Goal: Task Accomplishment & Management: Manage account settings

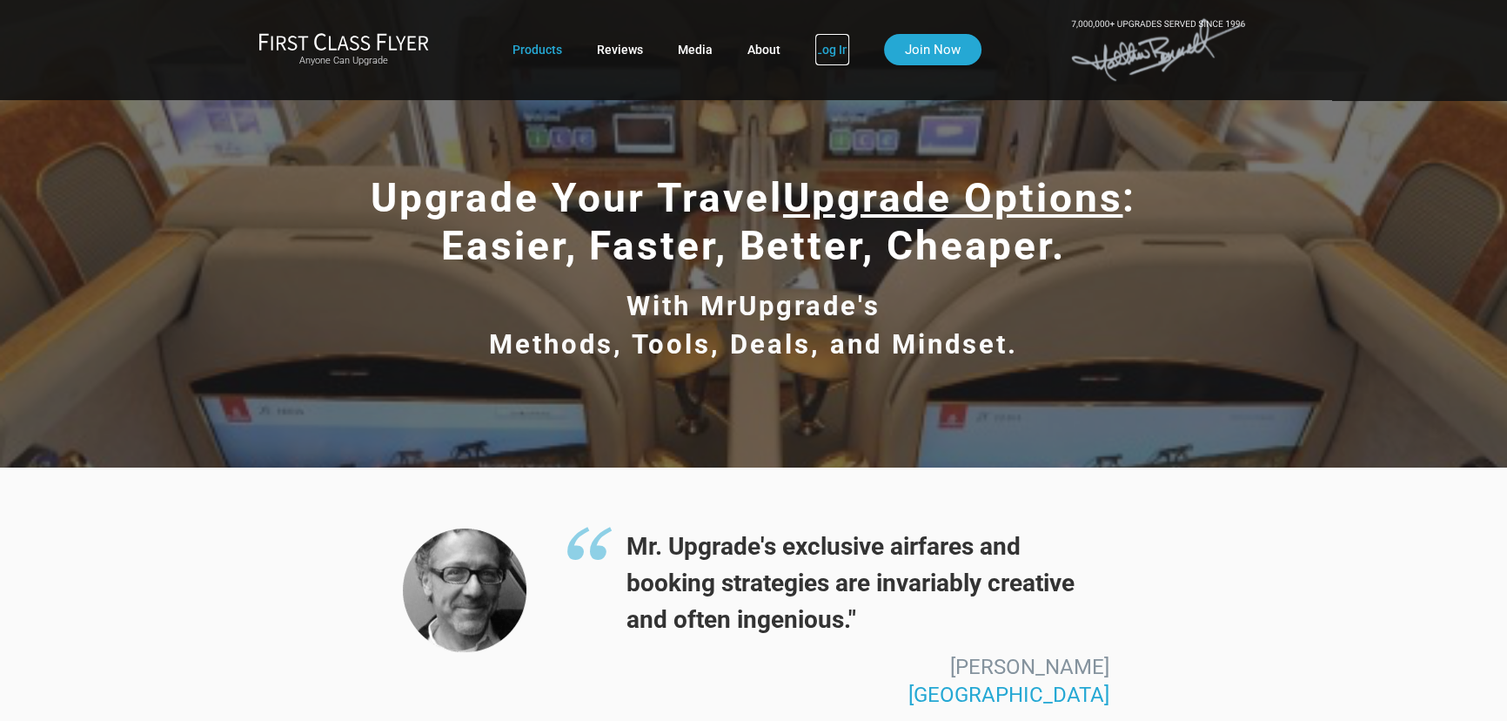
click at [819, 45] on link "Log In" at bounding box center [833, 49] width 34 height 31
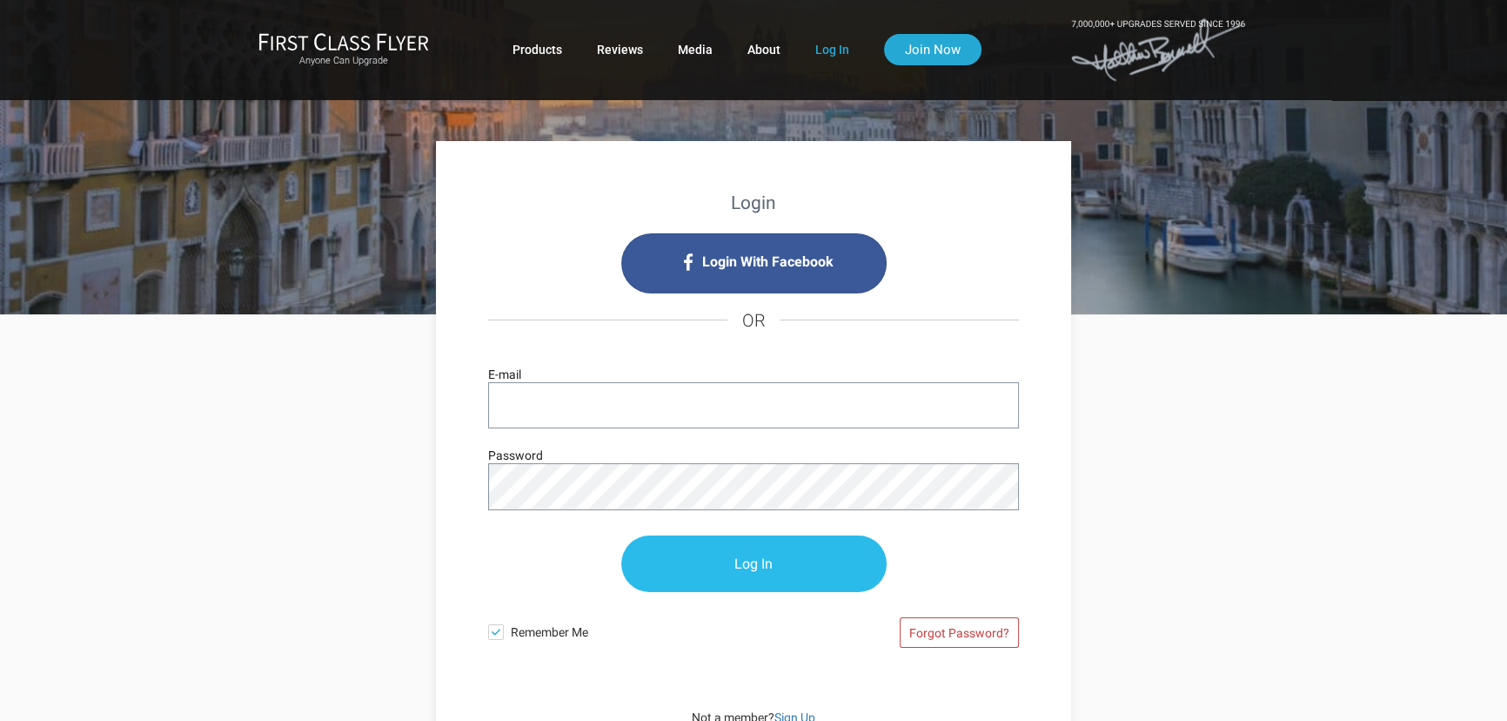
type input "[EMAIL_ADDRESS][DOMAIN_NAME]"
drag, startPoint x: 785, startPoint y: 563, endPoint x: 769, endPoint y: 564, distance: 15.7
click at [776, 564] on input "Log In" at bounding box center [753, 564] width 265 height 57
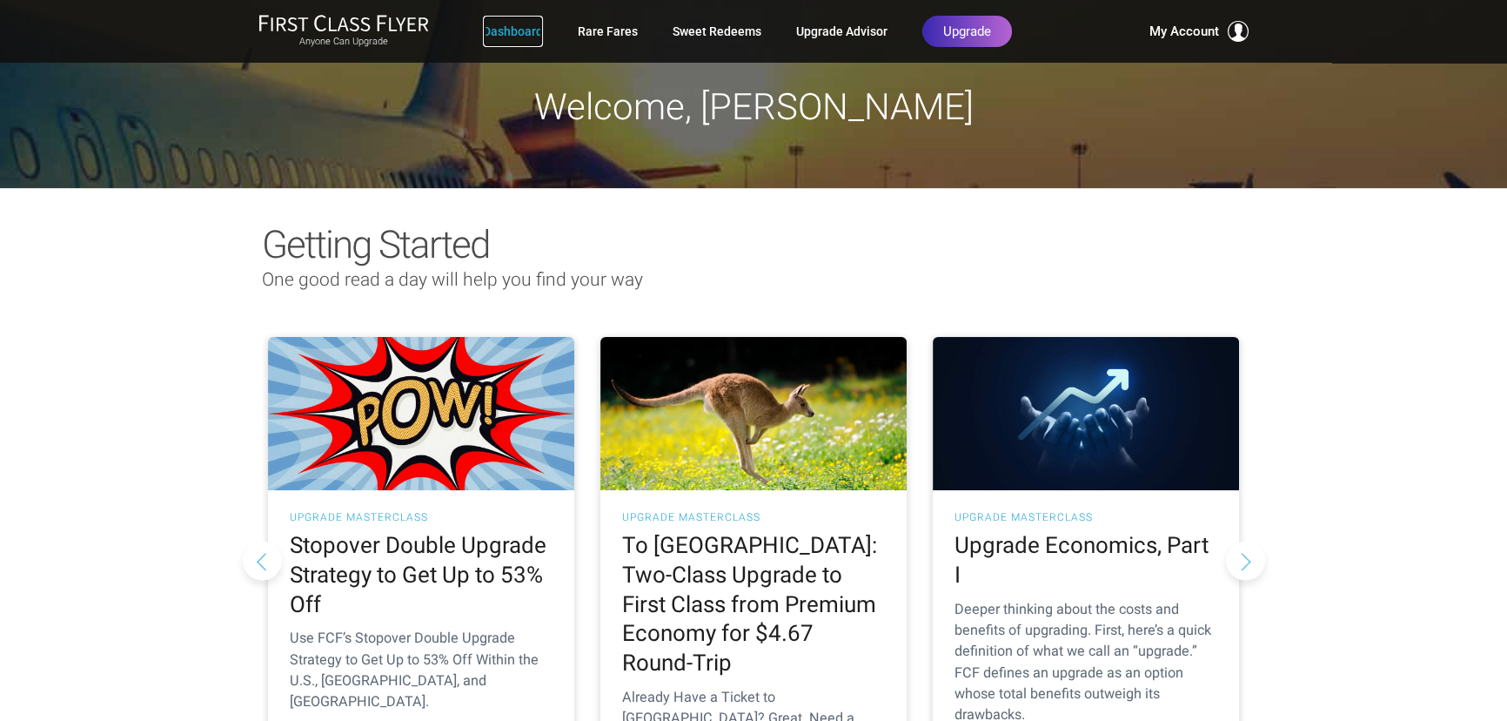
click at [517, 29] on link "Dashboard" at bounding box center [513, 31] width 60 height 31
click at [603, 31] on link "Rare Fares" at bounding box center [608, 31] width 60 height 31
click at [706, 31] on link "Sweet Redeems" at bounding box center [717, 31] width 89 height 31
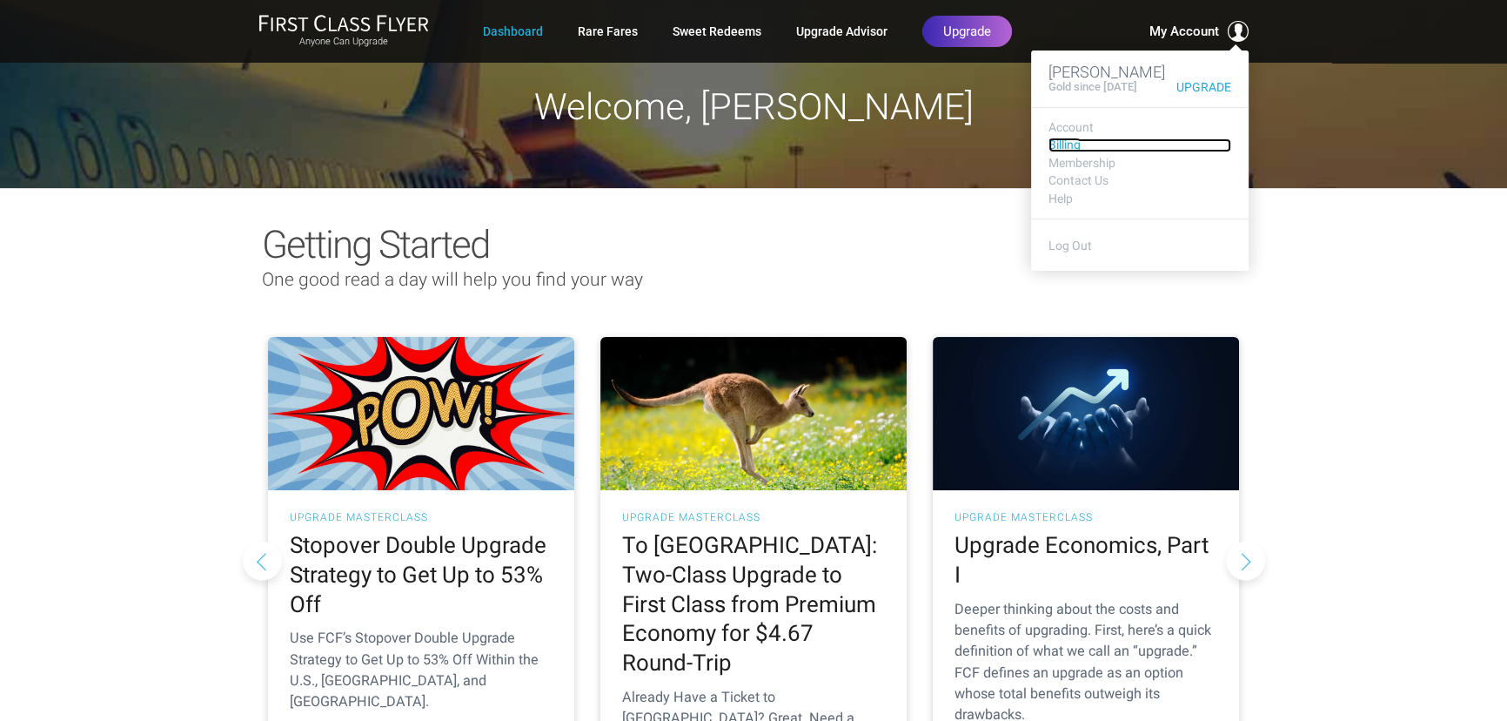
click at [1064, 141] on link "Billing" at bounding box center [1140, 144] width 183 height 13
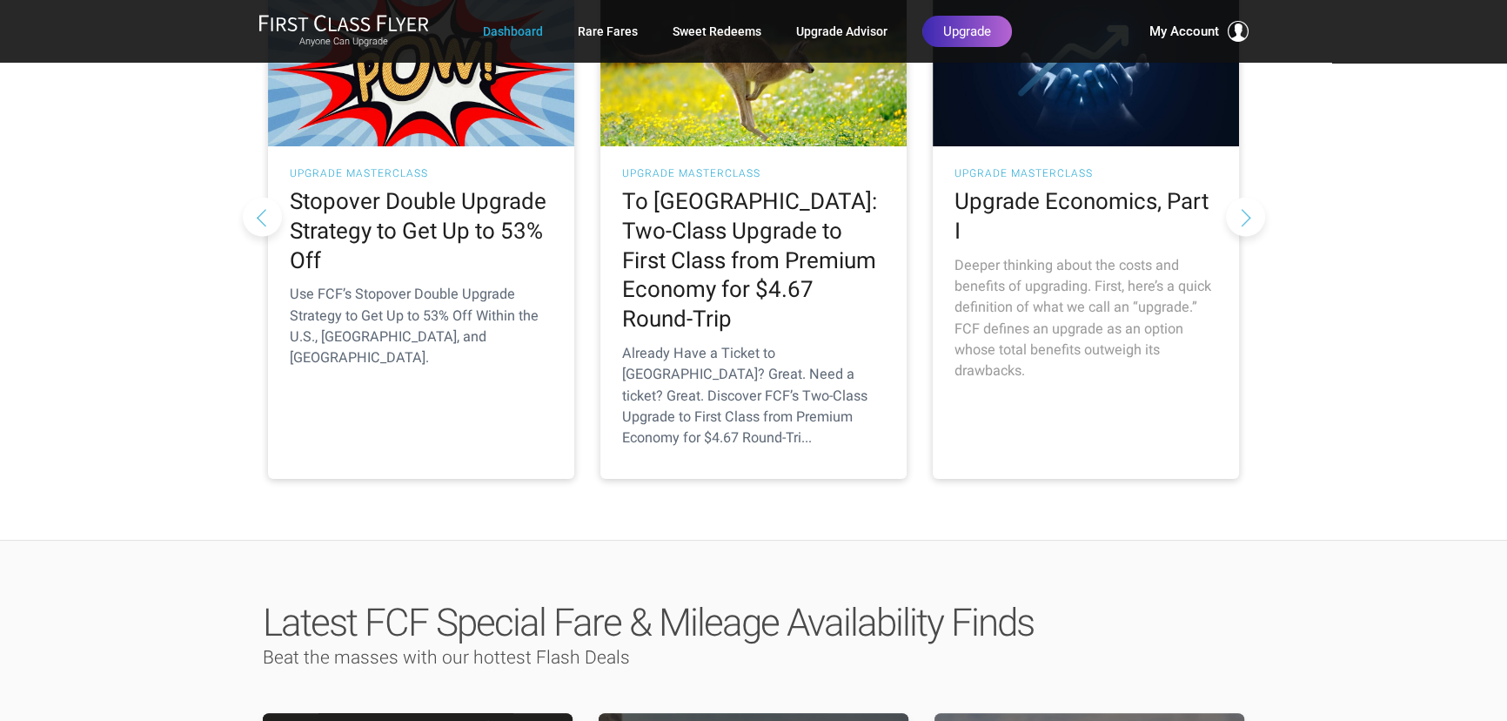
scroll to position [316, 0]
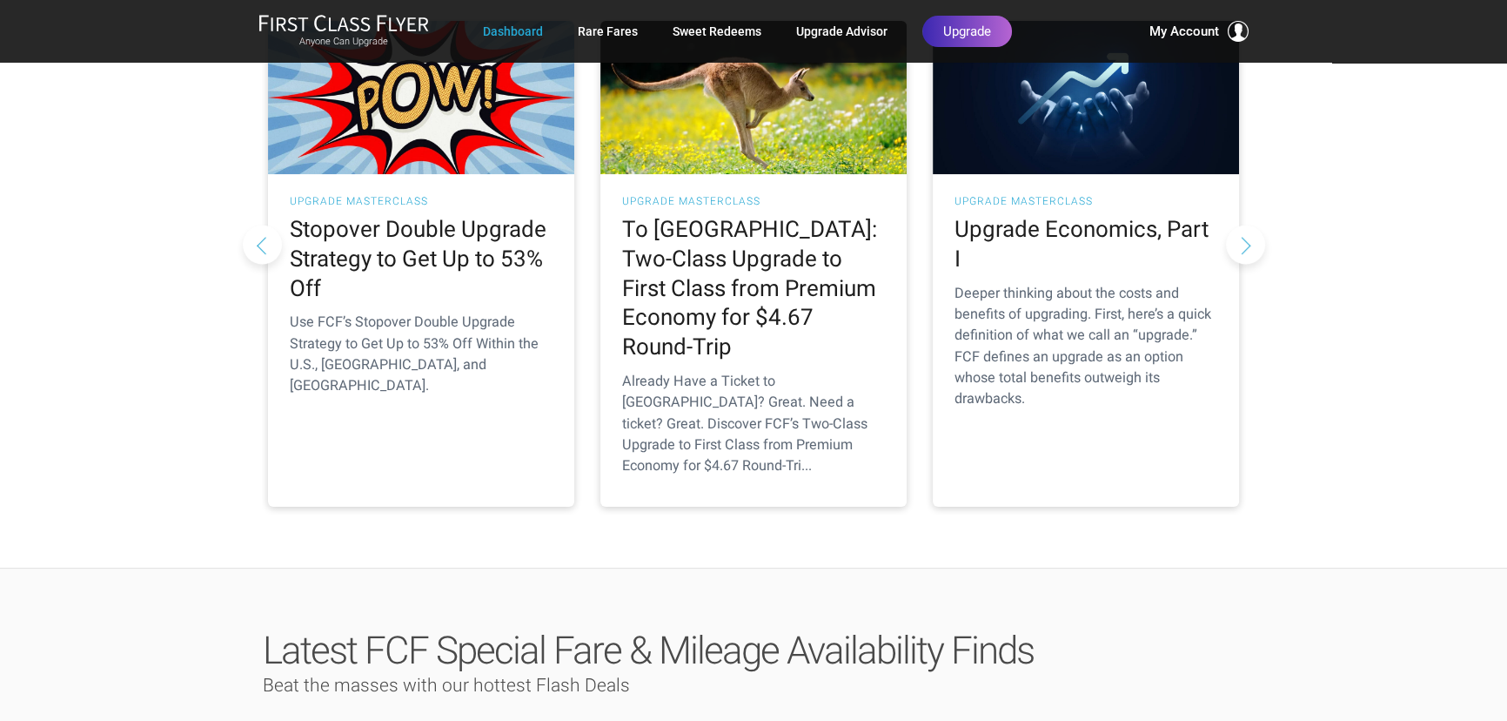
click at [1246, 225] on button "Next slide" at bounding box center [1245, 244] width 39 height 39
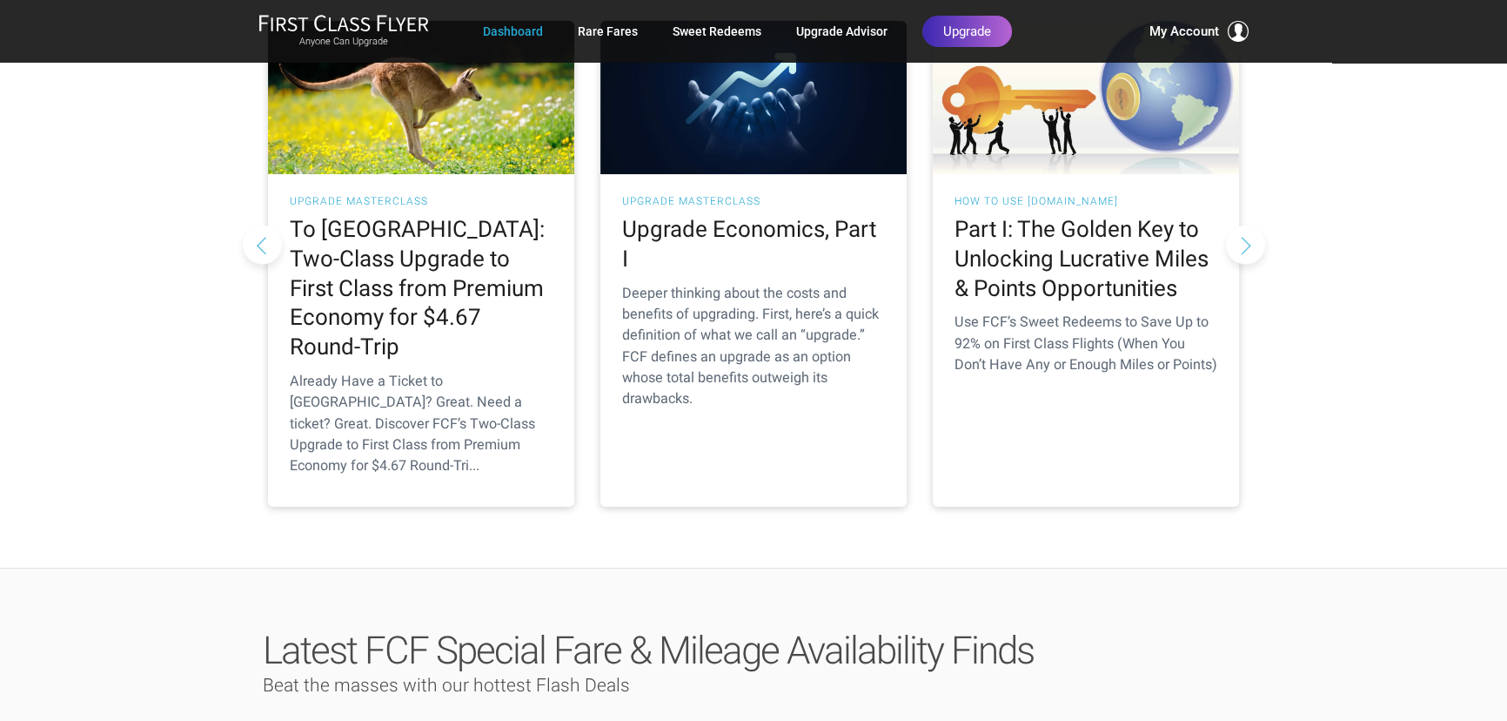
click at [1247, 225] on button "Next slide" at bounding box center [1245, 244] width 39 height 39
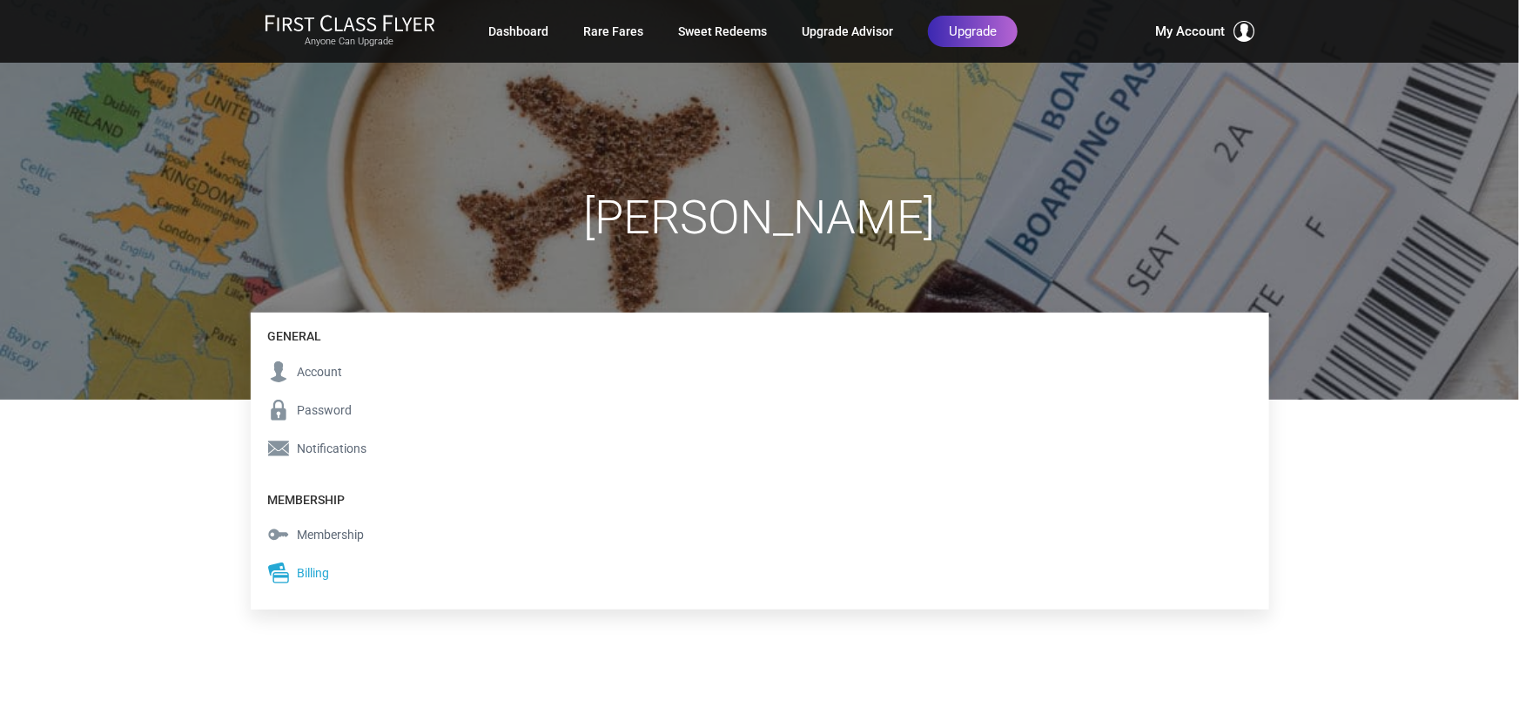
click at [174, 311] on div "[PERSON_NAME]" at bounding box center [759, 200] width 1519 height 400
